Goal: Transaction & Acquisition: Obtain resource

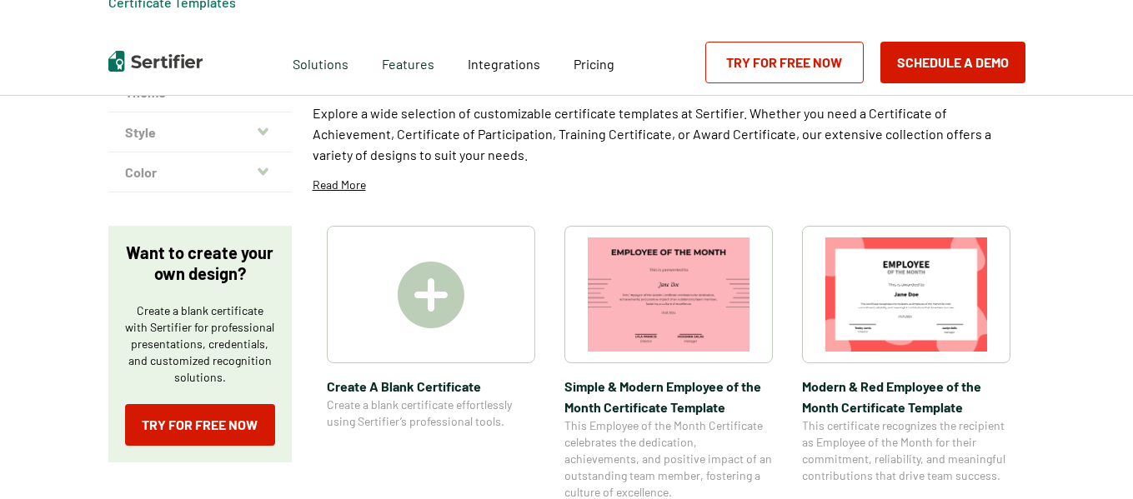
scroll to position [167, 0]
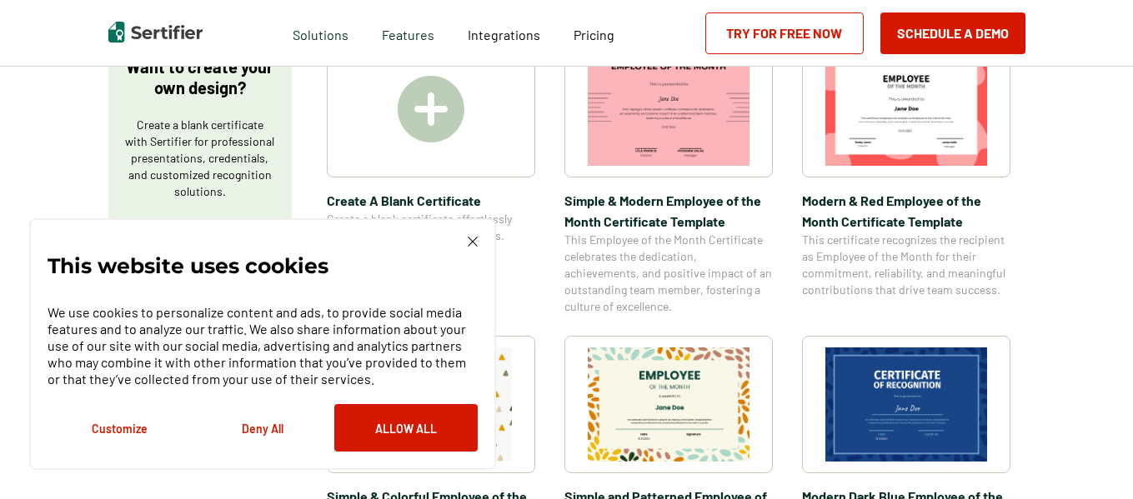
scroll to position [334, 0]
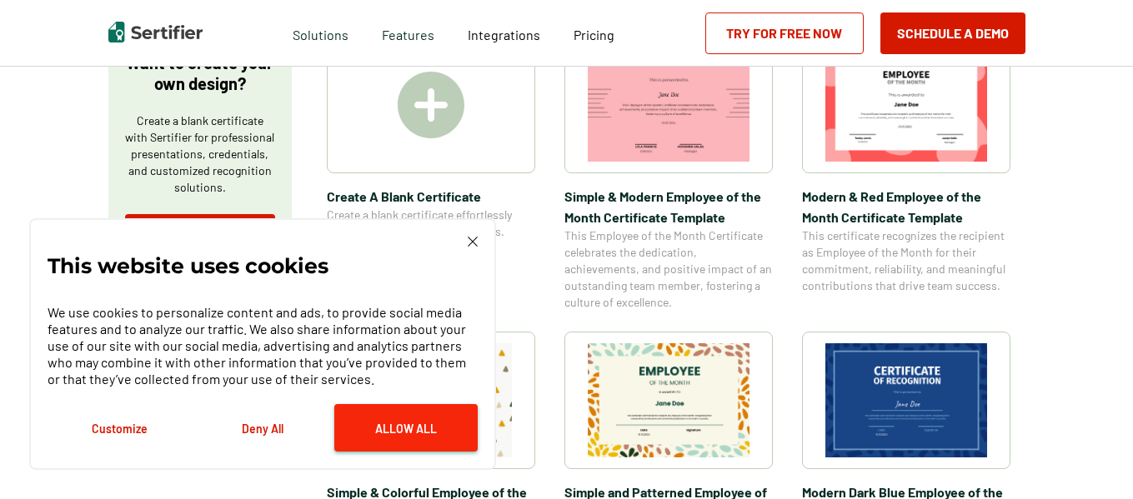
click at [405, 417] on button "Allow All" at bounding box center [405, 428] width 143 height 48
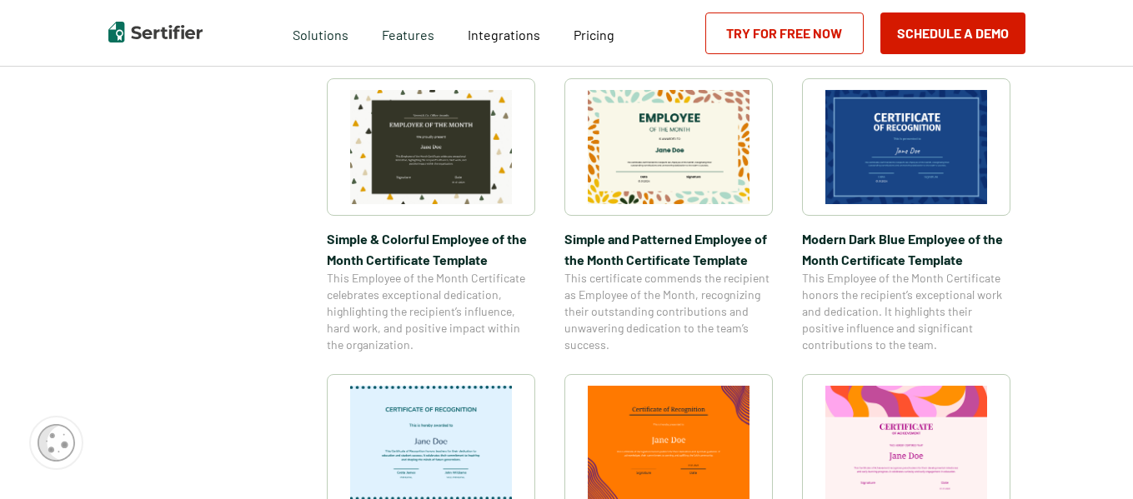
scroll to position [584, 0]
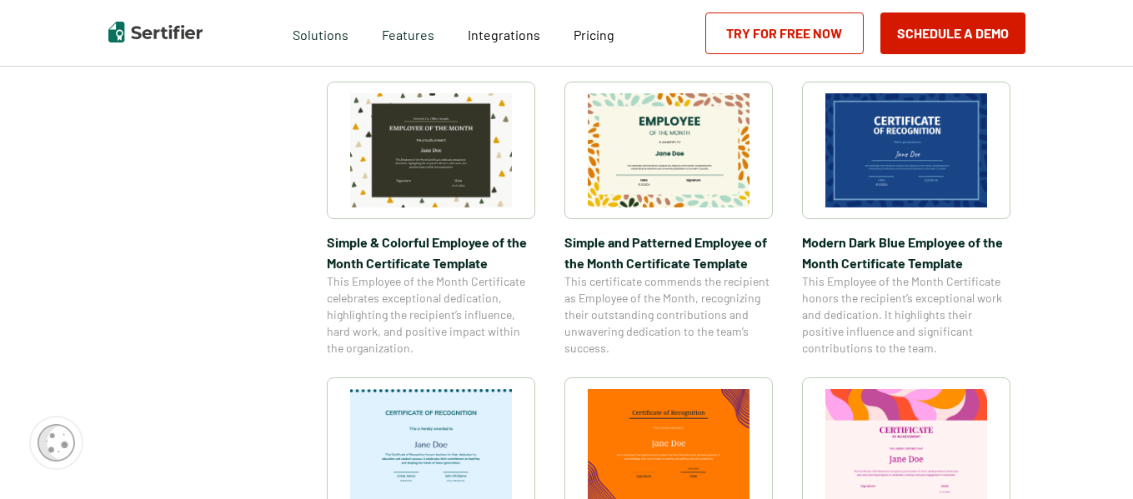
click at [914, 200] on img at bounding box center [907, 150] width 162 height 114
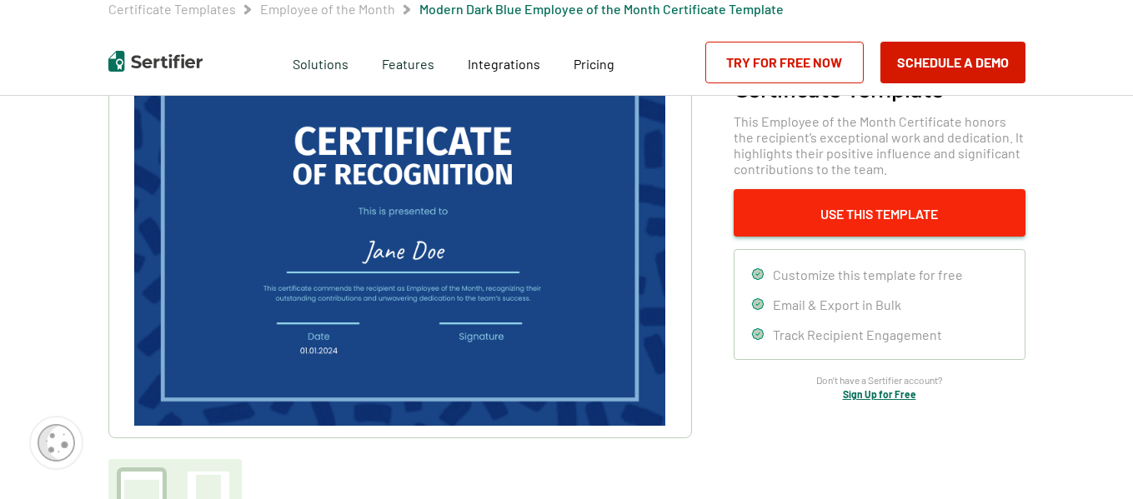
scroll to position [167, 0]
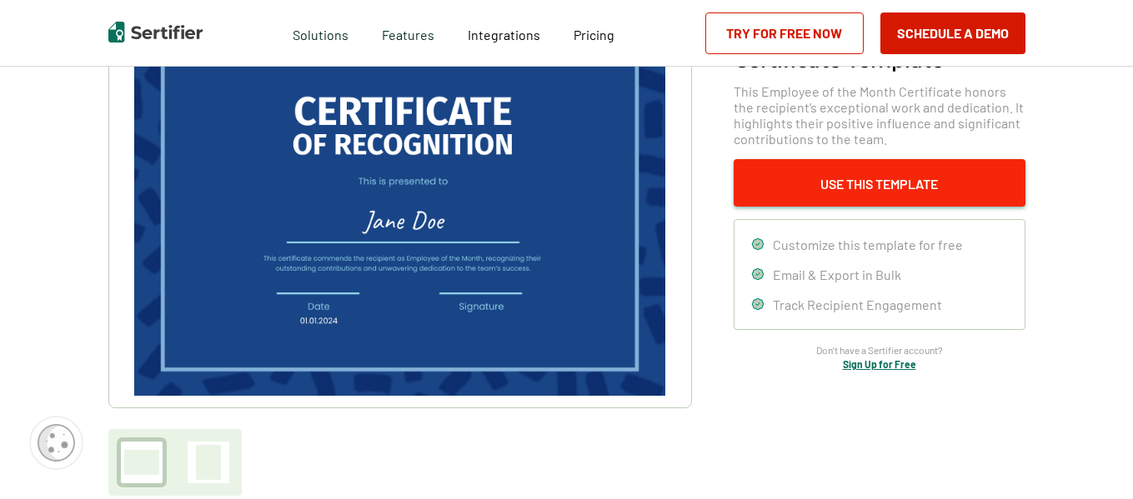
click at [795, 193] on button "Use This Template" at bounding box center [880, 183] width 292 height 48
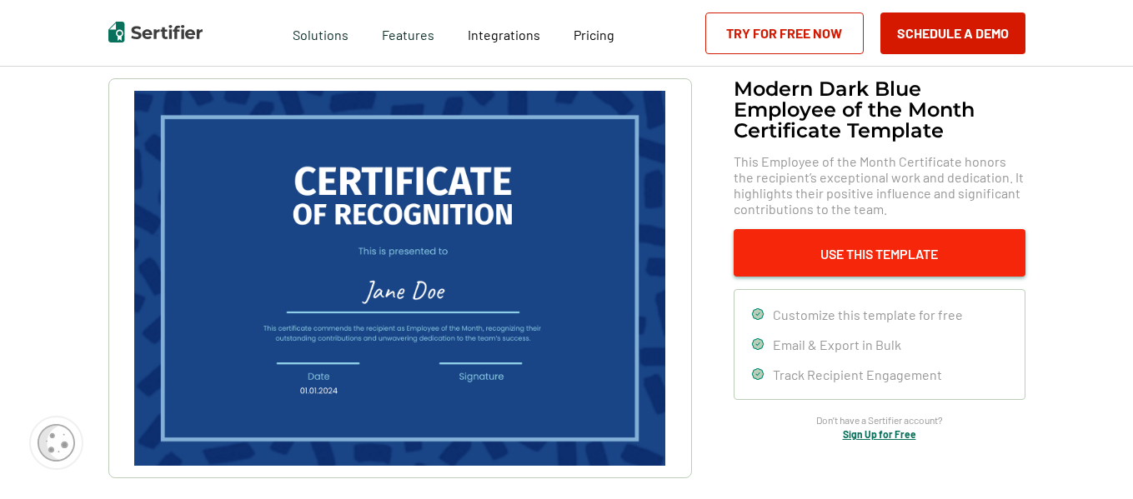
scroll to position [83, 0]
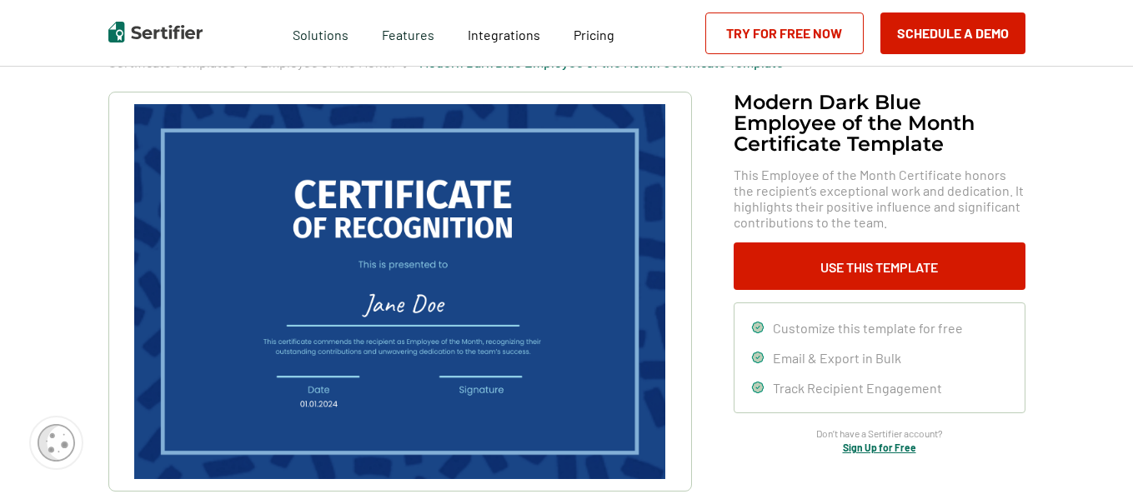
click at [791, 33] on link "Try for Free Now" at bounding box center [784, 34] width 158 height 42
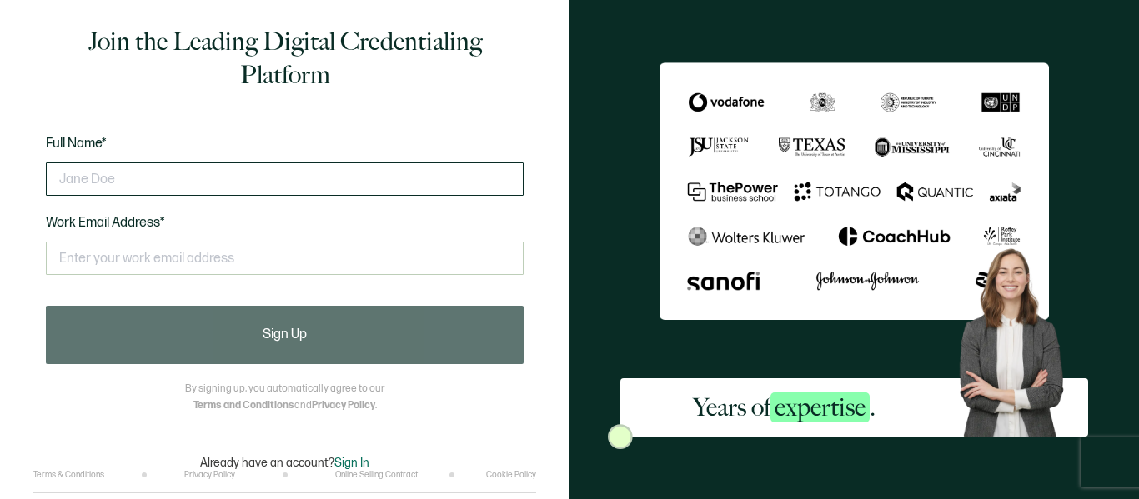
click at [254, 184] on input "text" at bounding box center [285, 179] width 478 height 33
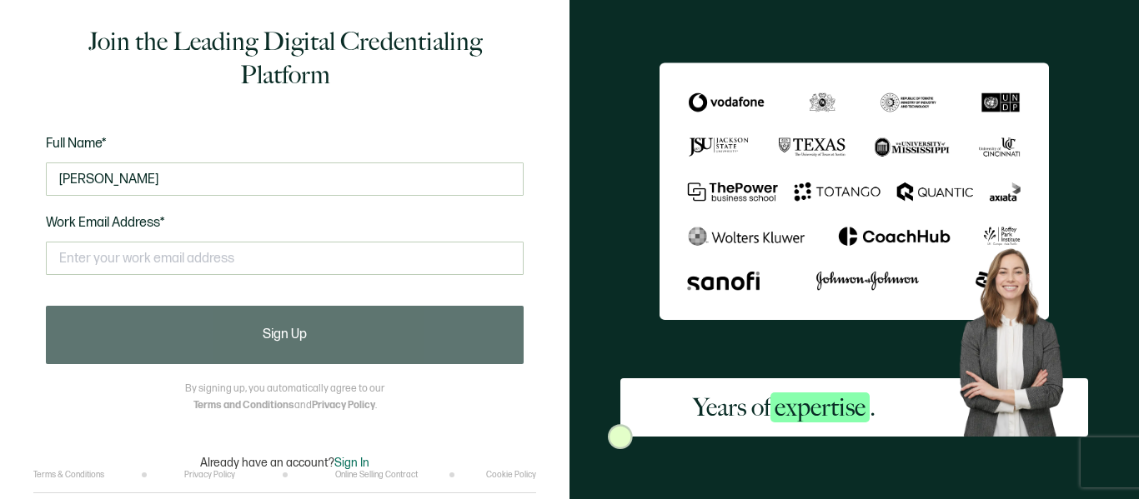
type input "jacob leach"
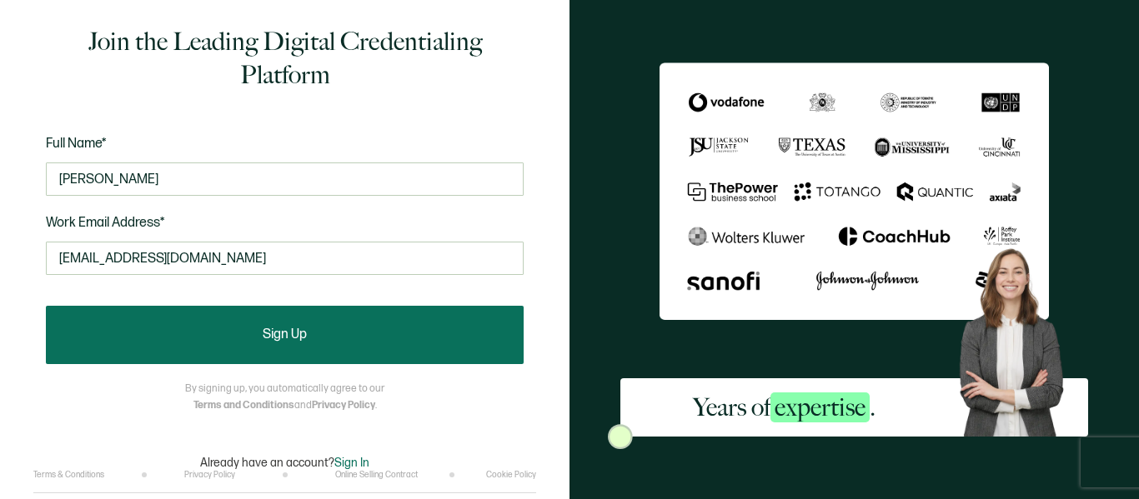
click at [399, 337] on button "Sign Up" at bounding box center [285, 335] width 478 height 58
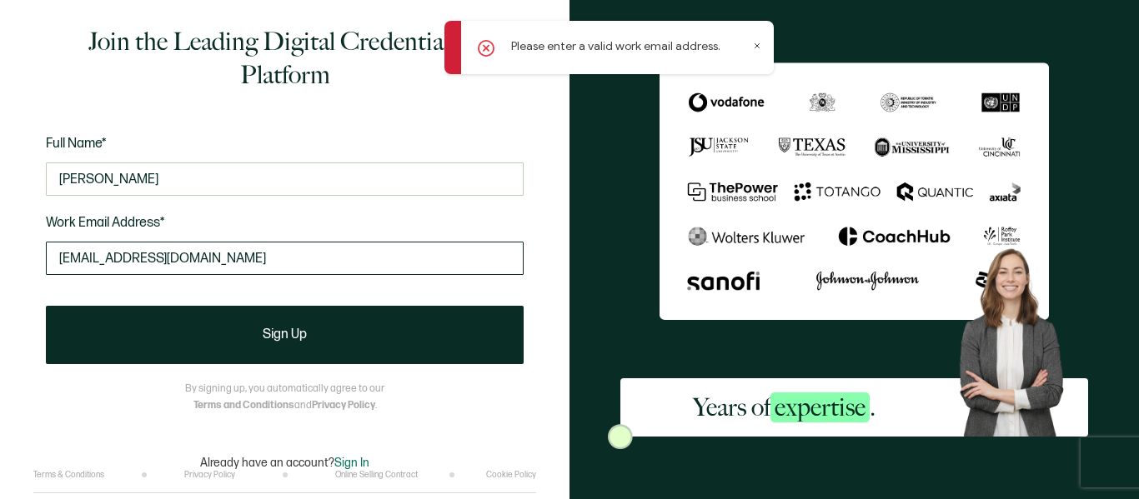
click at [341, 264] on input "digitjacob@gmail.com" at bounding box center [285, 258] width 478 height 33
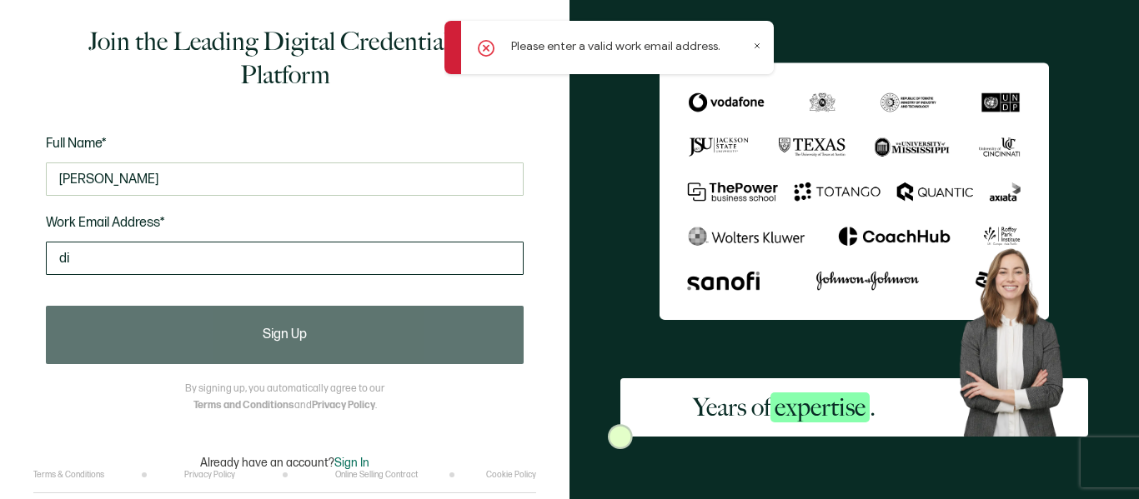
type input "d"
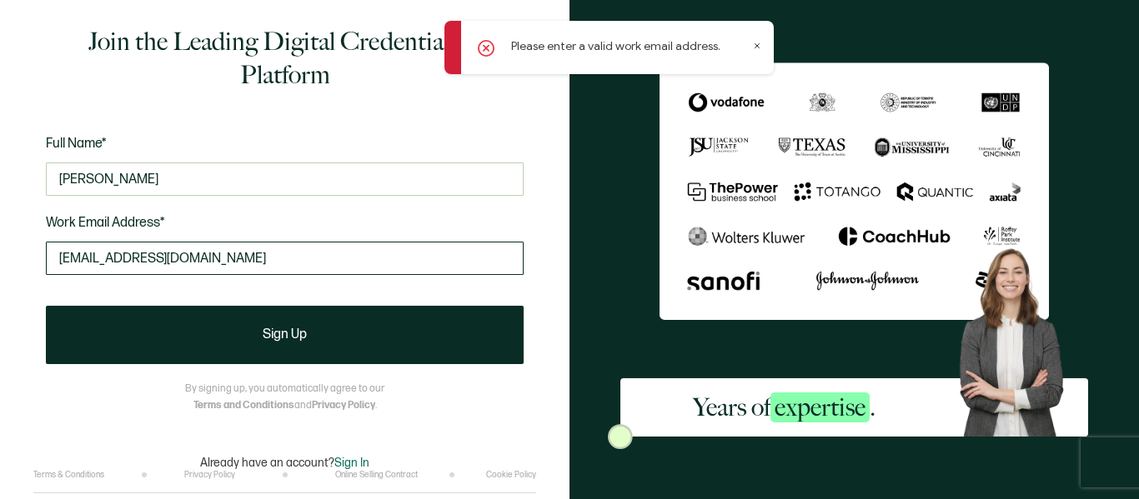
type input "digitjacob@gmail.com"
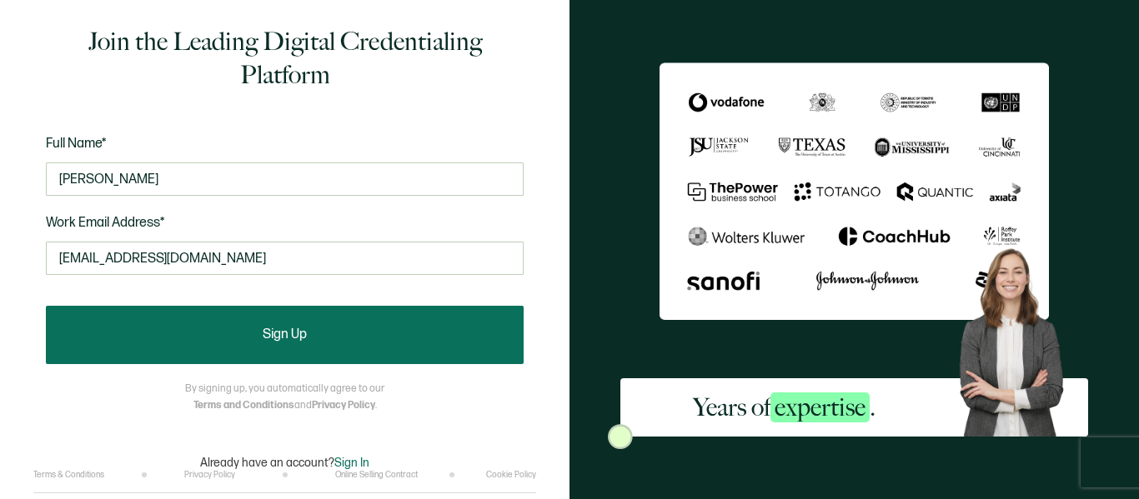
click at [242, 326] on button "Sign Up" at bounding box center [285, 335] width 478 height 58
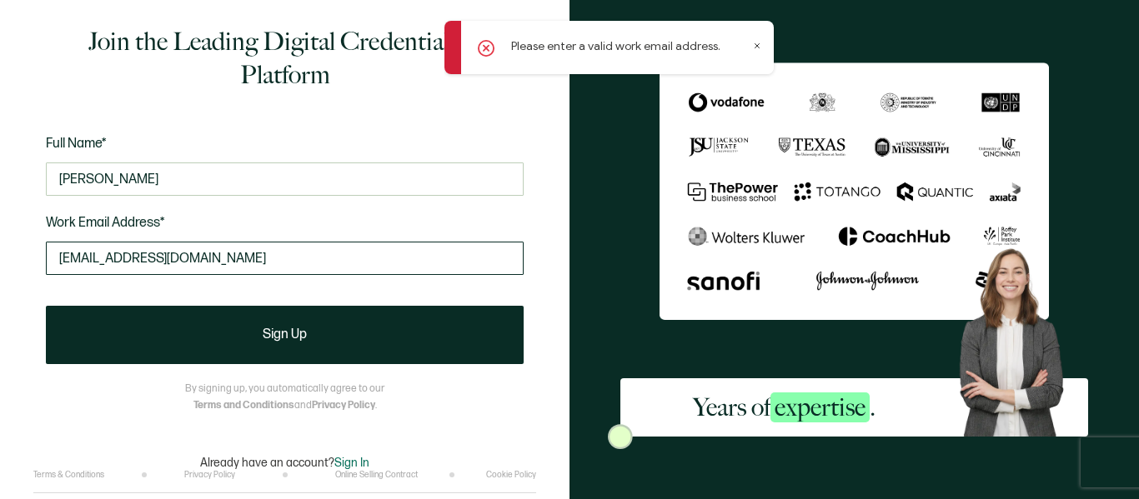
drag, startPoint x: 246, startPoint y: 250, endPoint x: 63, endPoint y: 246, distance: 183.5
click at [63, 246] on input "digitjacob@gmail.com" at bounding box center [285, 258] width 478 height 33
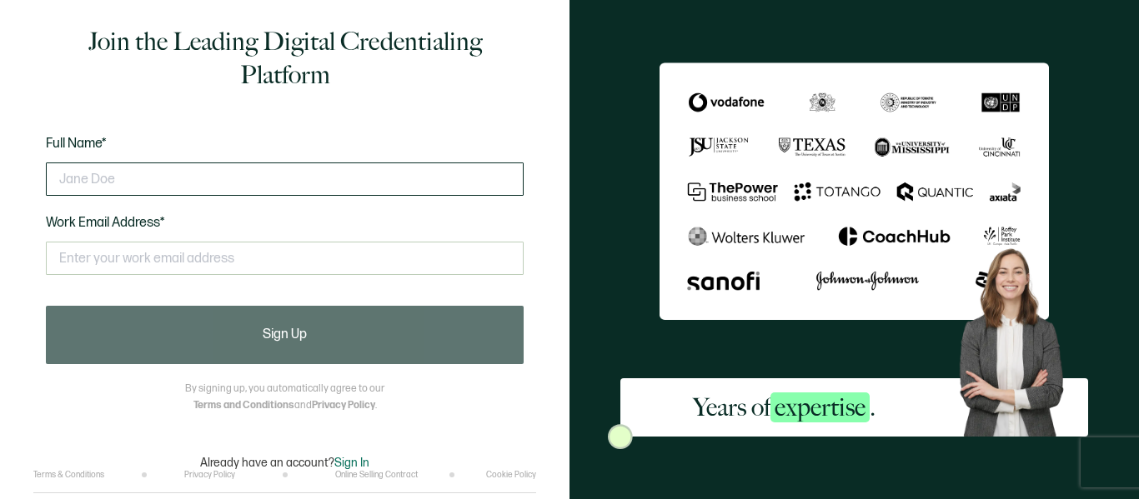
click at [294, 178] on input "text" at bounding box center [285, 179] width 478 height 33
type input "[PERSON_NAME]"
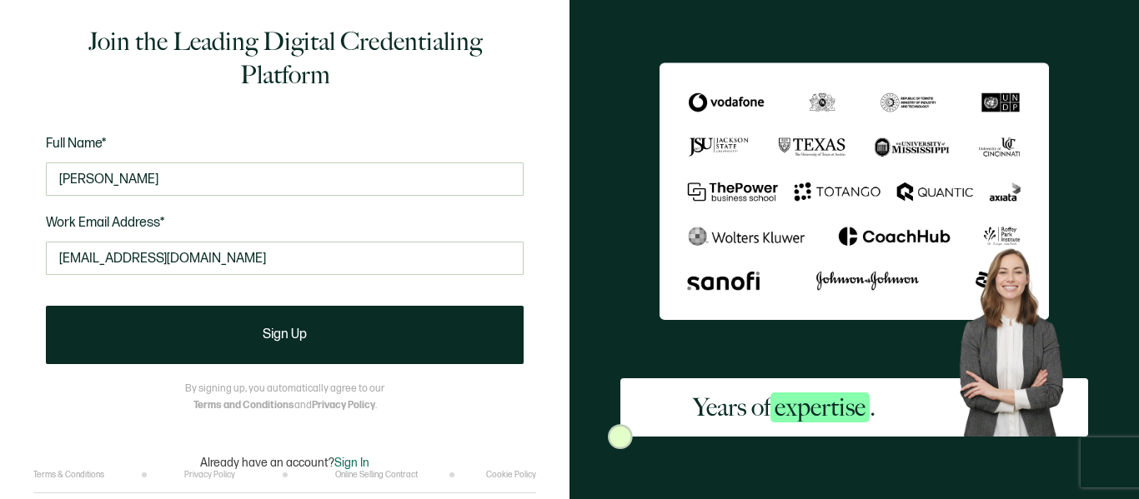
type input "[EMAIL_ADDRESS][DOMAIN_NAME]"
